Goal: Entertainment & Leisure: Consume media (video, audio)

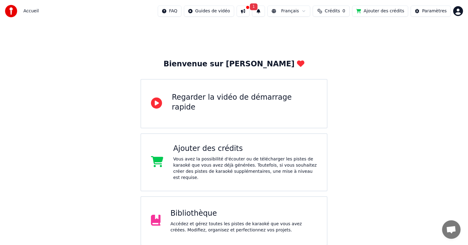
click at [249, 11] on button at bounding box center [243, 11] width 13 height 11
click at [228, 221] on div "Accédez et gérez toutes les pistes de karaoké que vous avez créées. Modifiez, o…" at bounding box center [243, 226] width 147 height 12
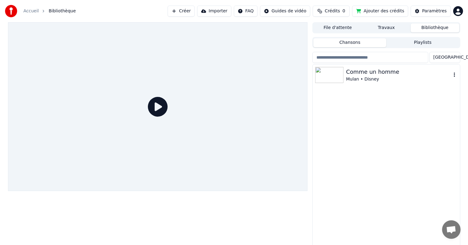
click at [351, 75] on div "Comme un homme" at bounding box center [398, 71] width 105 height 9
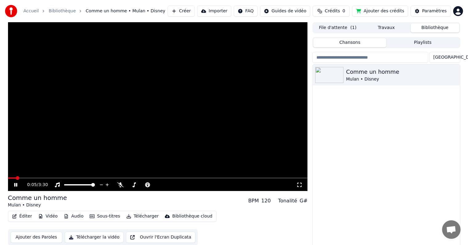
click at [58, 176] on video at bounding box center [158, 106] width 300 height 168
click at [61, 179] on div "0:05 / 3:30" at bounding box center [158, 184] width 300 height 12
click at [57, 179] on div "0:05 / 3:30" at bounding box center [158, 184] width 300 height 12
click at [54, 177] on span at bounding box center [158, 177] width 300 height 1
click at [15, 184] on icon at bounding box center [16, 184] width 4 height 4
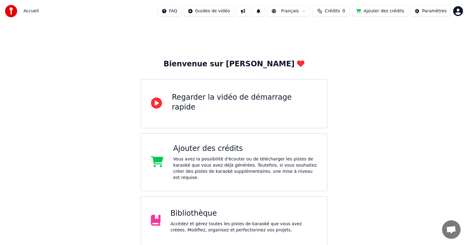
click at [256, 99] on div "Regarder la vidéo de démarrage rapide" at bounding box center [244, 102] width 145 height 20
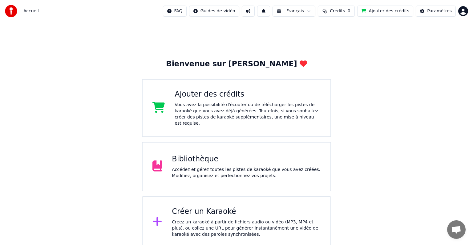
click at [250, 154] on div "Bibliothèque" at bounding box center [246, 159] width 149 height 10
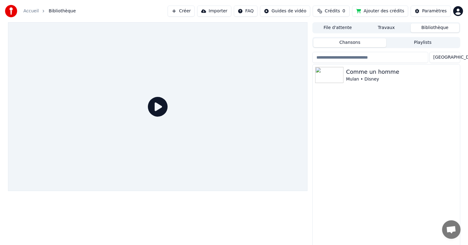
click at [422, 40] on button "Playlists" at bounding box center [422, 42] width 73 height 9
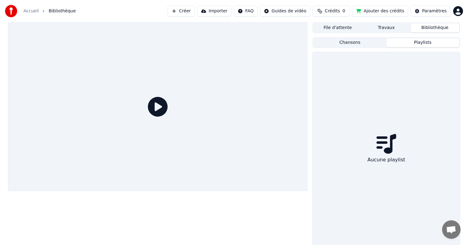
click at [148, 110] on icon at bounding box center [158, 107] width 20 height 20
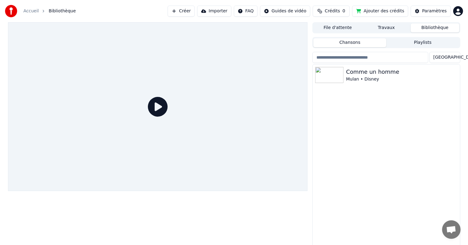
click at [365, 44] on button "Chansons" at bounding box center [349, 42] width 73 height 9
click at [155, 113] on icon at bounding box center [158, 107] width 20 height 20
click at [364, 73] on div "Comme un homme" at bounding box center [398, 71] width 105 height 9
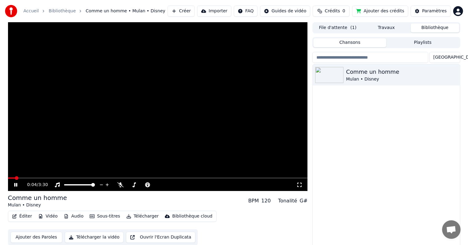
click at [195, 13] on button "Créer" at bounding box center [181, 11] width 27 height 11
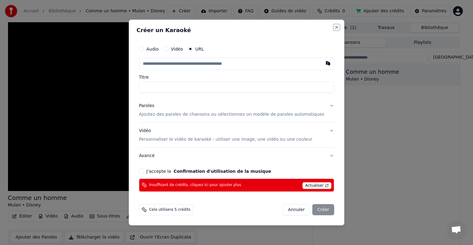
click at [334, 29] on button "Close" at bounding box center [336, 27] width 5 height 5
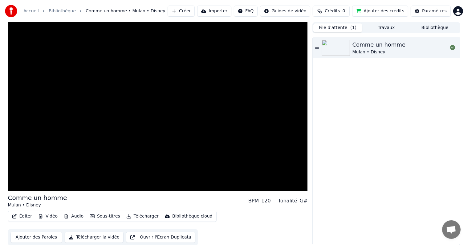
click at [341, 29] on button "File d'attente ( 1 )" at bounding box center [337, 27] width 49 height 9
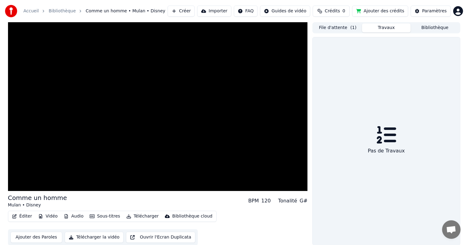
click at [386, 27] on button "Travaux" at bounding box center [386, 27] width 49 height 9
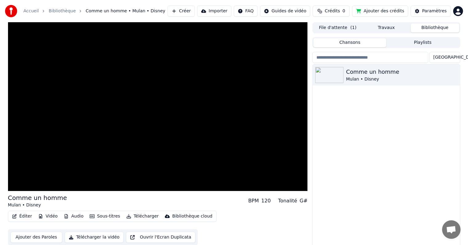
click at [443, 28] on button "Bibliothèque" at bounding box center [434, 27] width 49 height 9
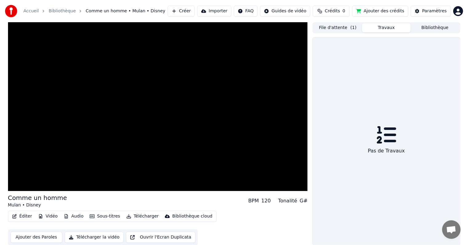
click at [402, 27] on button "Travaux" at bounding box center [386, 27] width 49 height 9
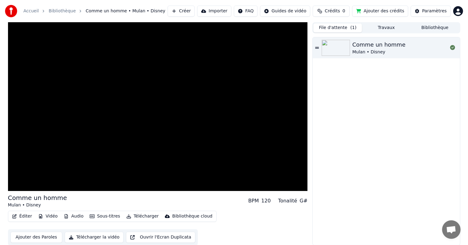
click at [356, 27] on button "File d'attente ( 1 )" at bounding box center [337, 27] width 49 height 9
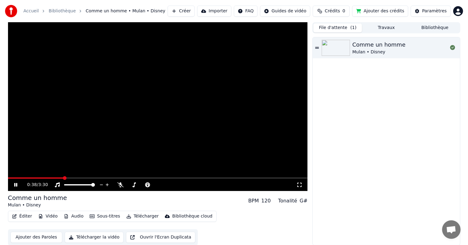
click at [16, 182] on icon at bounding box center [20, 184] width 14 height 5
click at [195, 13] on button "Créer" at bounding box center [181, 11] width 27 height 11
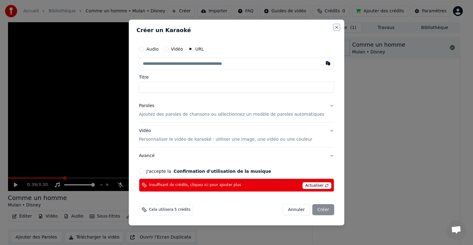
click at [334, 27] on button "Close" at bounding box center [336, 27] width 5 height 5
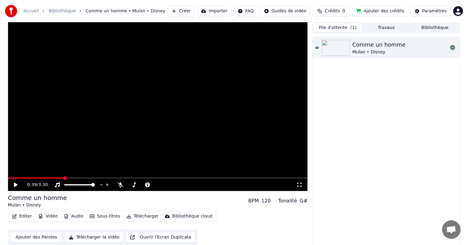
scroll to position [0, 0]
click at [56, 237] on button "Ajouter des Paroles" at bounding box center [36, 236] width 52 height 11
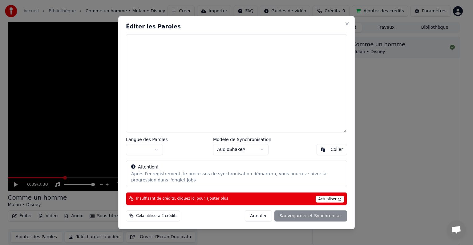
click at [324, 198] on span "Actualiser" at bounding box center [330, 198] width 29 height 7
click at [334, 198] on span "Actualiser" at bounding box center [330, 198] width 29 height 7
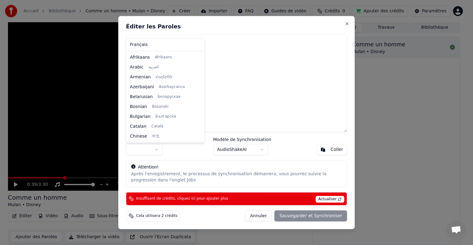
click at [157, 150] on body "Accueil Bibliothèque Comme un homme • Mulan • Disney Créer Importer FAQ Guides …" at bounding box center [234, 122] width 468 height 245
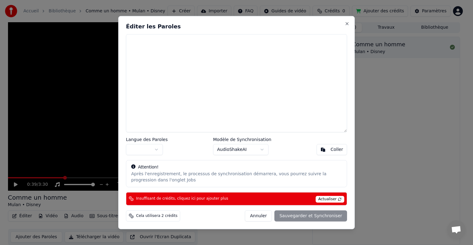
click at [227, 69] on body "Accueil Bibliothèque Comme un homme • Mulan • Disney Créer Importer FAQ Guides …" at bounding box center [234, 122] width 468 height 245
click at [348, 23] on button "Close" at bounding box center [347, 23] width 5 height 5
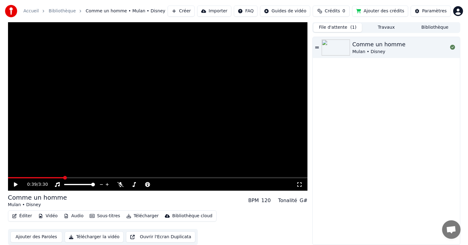
click at [340, 11] on span "Crédits" at bounding box center [332, 11] width 15 height 6
click at [364, 14] on button "Ajouter des crédits" at bounding box center [380, 11] width 56 height 11
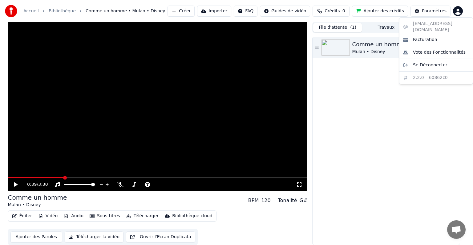
click at [457, 11] on html "Accueil Bibliothèque Comme un homme • Mulan • Disney Créer Importer FAQ Guides …" at bounding box center [236, 122] width 473 height 245
click at [191, 2] on html "Accueil Bibliothèque Comme un homme • Mulan • Disney Créer Importer FAQ Guides …" at bounding box center [236, 122] width 473 height 245
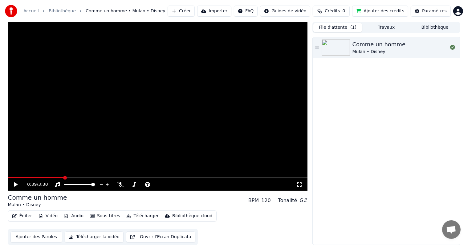
click at [222, 15] on button "Importer" at bounding box center [214, 11] width 34 height 11
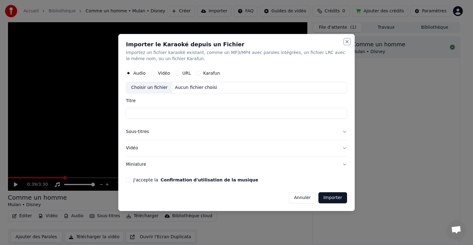
click at [348, 43] on button "Close" at bounding box center [347, 41] width 5 height 5
